Goal: Task Accomplishment & Management: Use online tool/utility

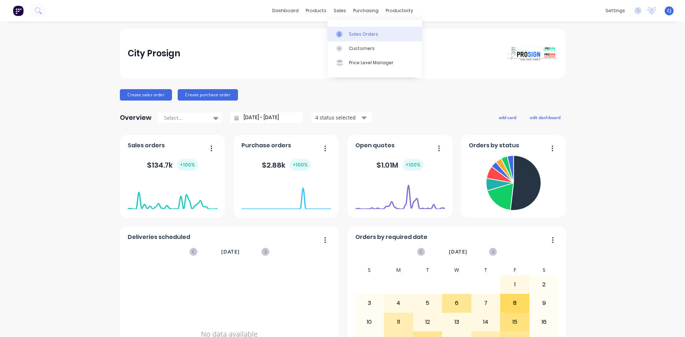
click at [349, 34] on div "Sales Orders" at bounding box center [363, 34] width 29 height 6
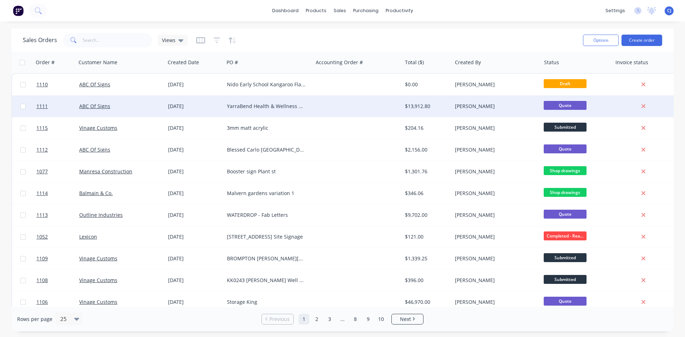
click at [112, 103] on div "ABC Of Signs" at bounding box center [118, 106] width 79 height 7
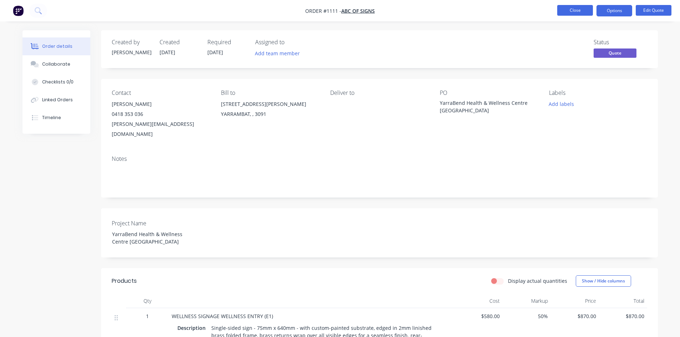
click at [579, 9] on button "Close" at bounding box center [575, 10] width 36 height 11
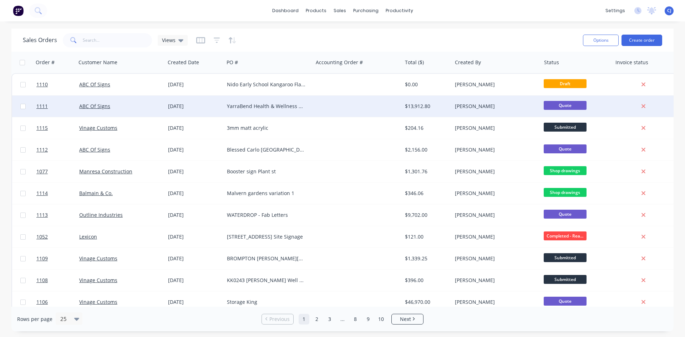
click at [483, 106] on div "[PERSON_NAME]" at bounding box center [494, 106] width 79 height 7
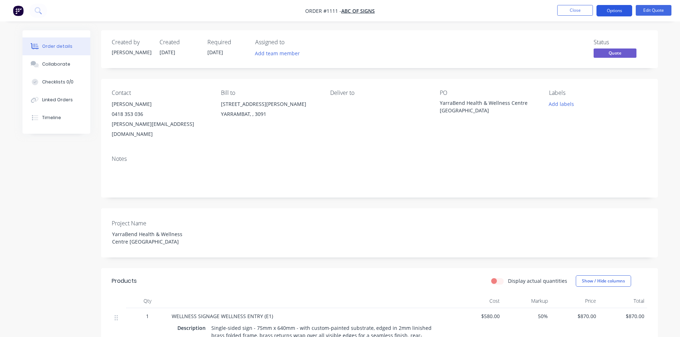
click at [620, 9] on button "Options" at bounding box center [614, 10] width 36 height 11
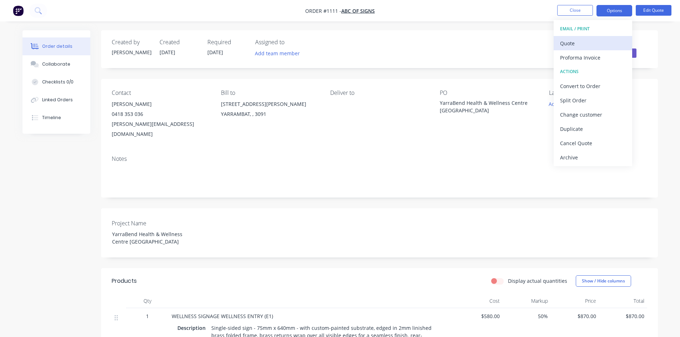
click at [582, 38] on div "Quote" at bounding box center [593, 43] width 66 height 10
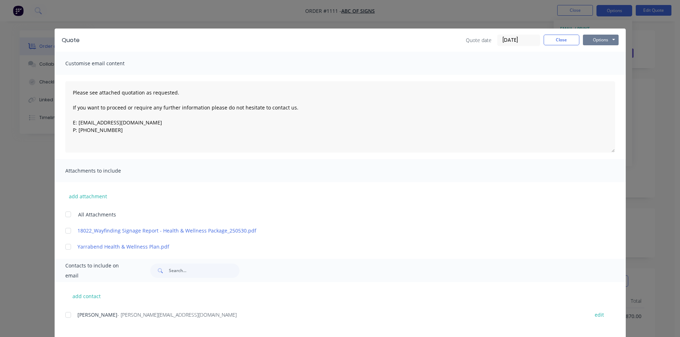
click at [590, 38] on button "Options" at bounding box center [601, 40] width 36 height 11
click at [596, 63] on button "Print" at bounding box center [606, 65] width 46 height 12
drag, startPoint x: 560, startPoint y: 37, endPoint x: 567, endPoint y: 26, distance: 13.4
click at [560, 36] on button "Close" at bounding box center [562, 40] width 36 height 11
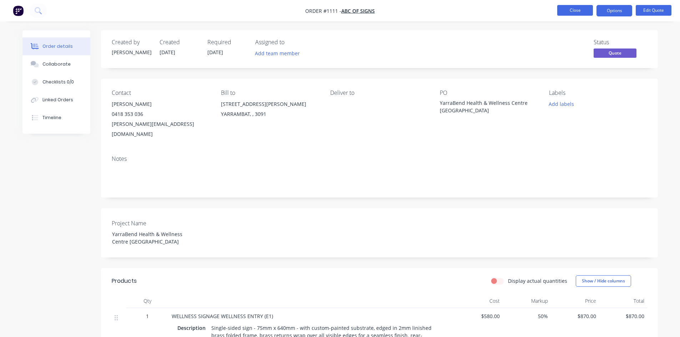
click at [572, 10] on button "Close" at bounding box center [575, 10] width 36 height 11
